Goal: Task Accomplishment & Management: Manage account settings

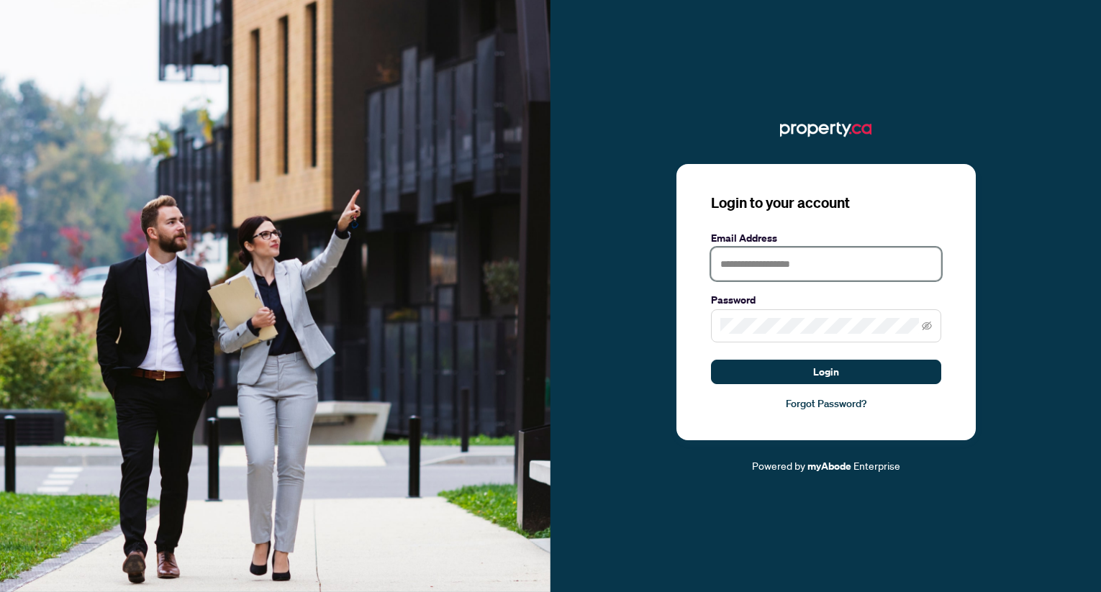
click at [772, 261] on input "text" at bounding box center [826, 264] width 230 height 33
type input "**********"
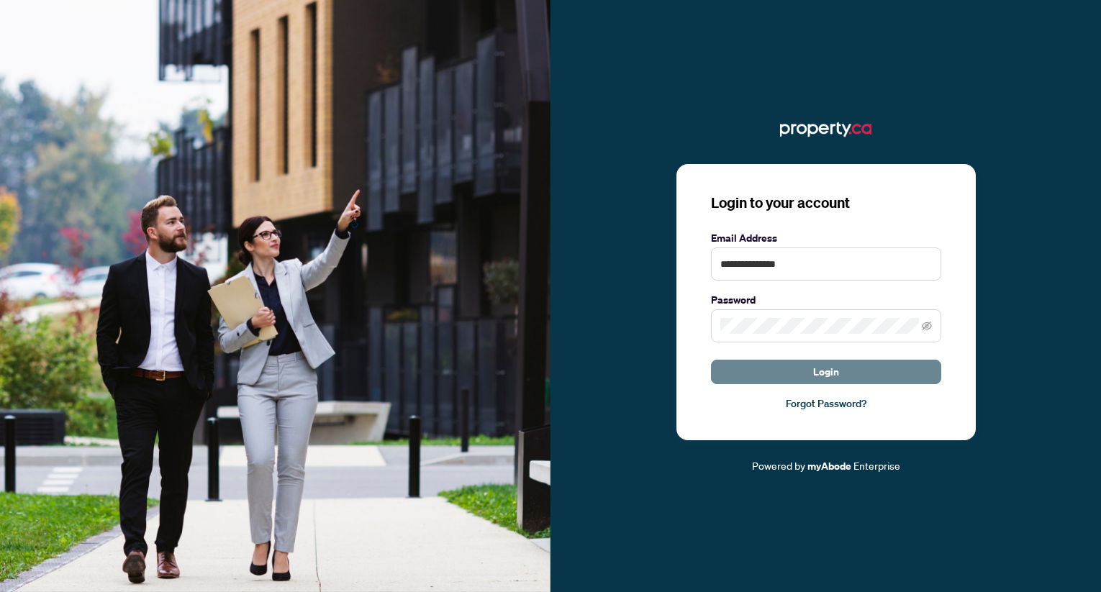
click at [828, 371] on span "Login" at bounding box center [826, 372] width 26 height 23
click at [926, 329] on icon "eye-invisible" at bounding box center [927, 326] width 10 height 9
click at [849, 371] on button "Login" at bounding box center [826, 372] width 230 height 24
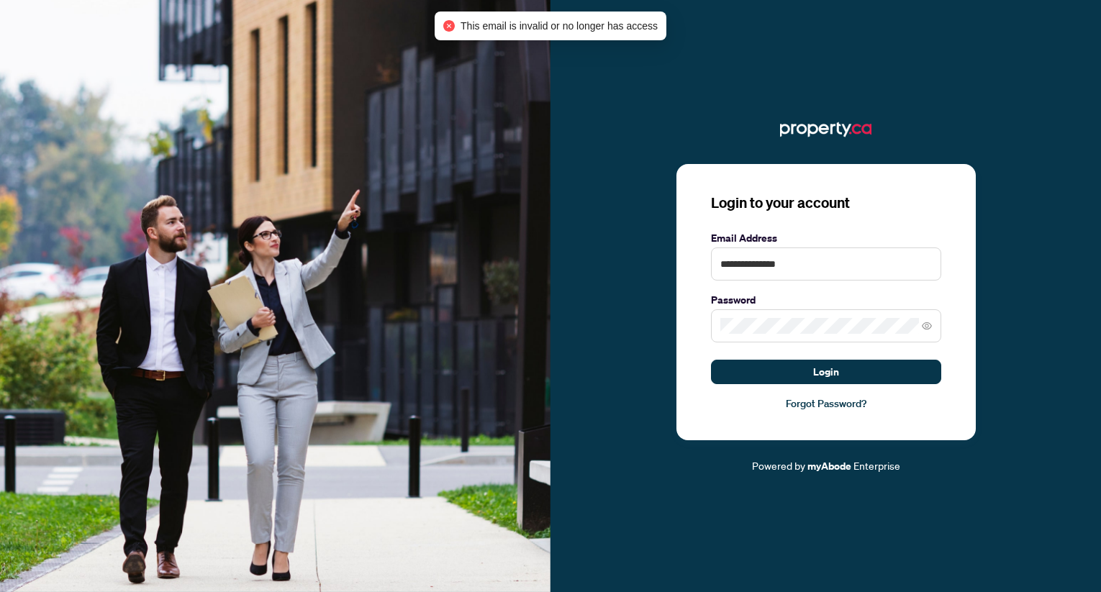
click at [849, 405] on link "Forgot Password?" at bounding box center [826, 404] width 230 height 16
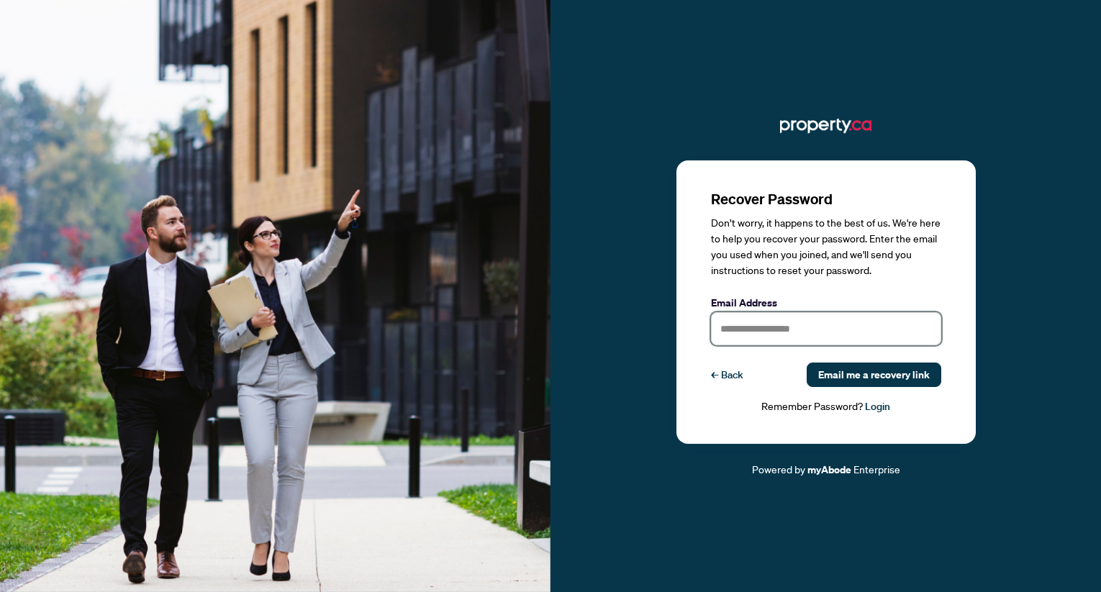
click at [836, 332] on input "text" at bounding box center [826, 328] width 230 height 33
type input "**********"
drag, startPoint x: 712, startPoint y: 404, endPoint x: 805, endPoint y: 376, distance: 96.8
click at [713, 403] on div "Remember Password? Login" at bounding box center [826, 407] width 230 height 17
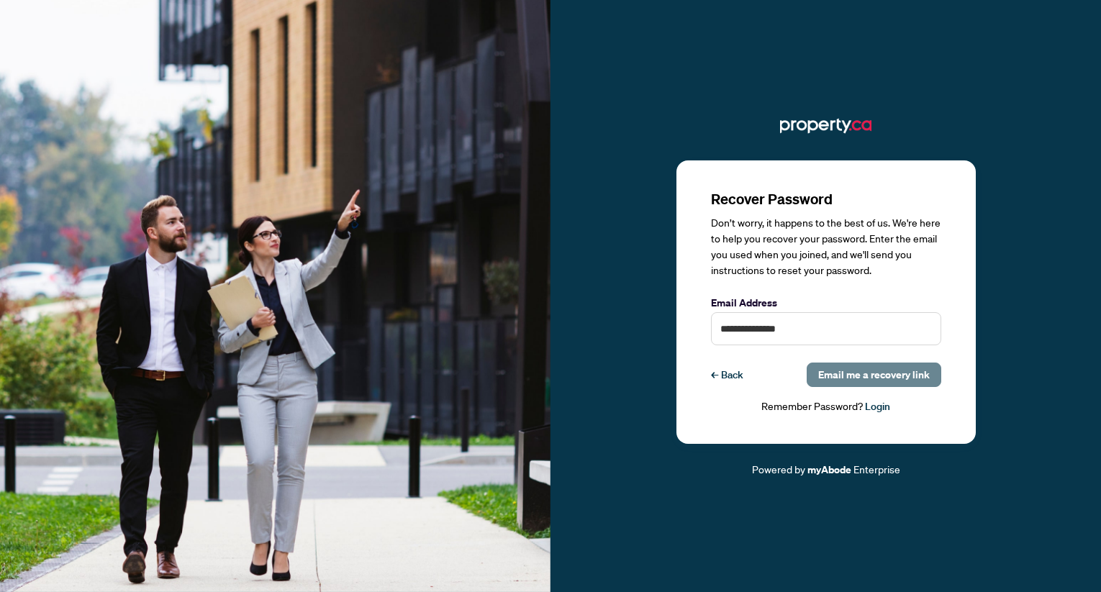
click at [845, 375] on span "Email me a recovery link" at bounding box center [874, 374] width 112 height 23
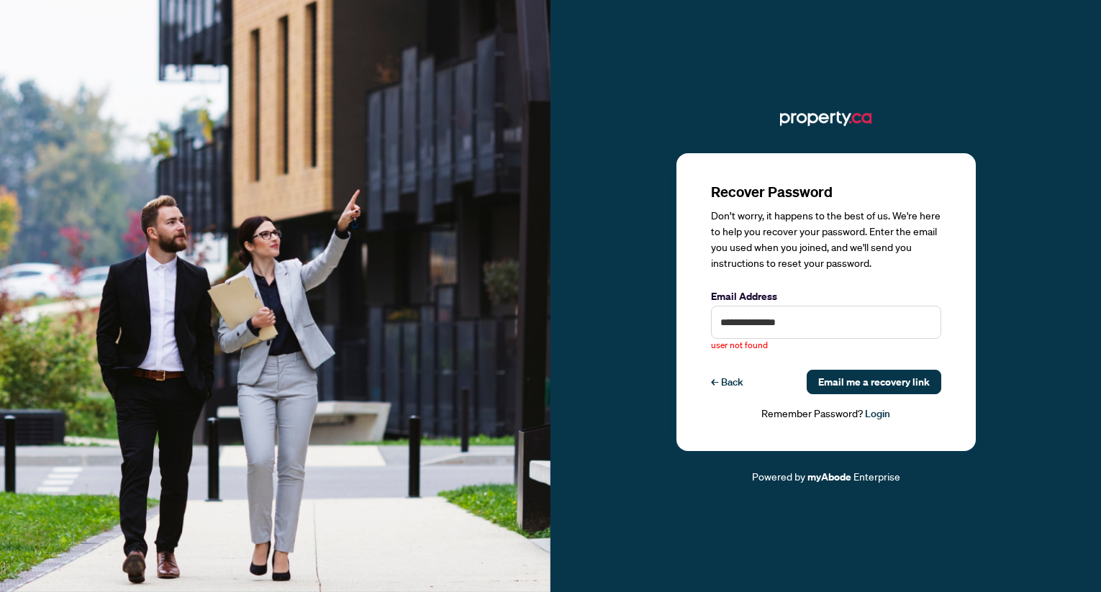
click at [739, 384] on link "← Back" at bounding box center [727, 382] width 32 height 24
